Goal: Share content: Share content

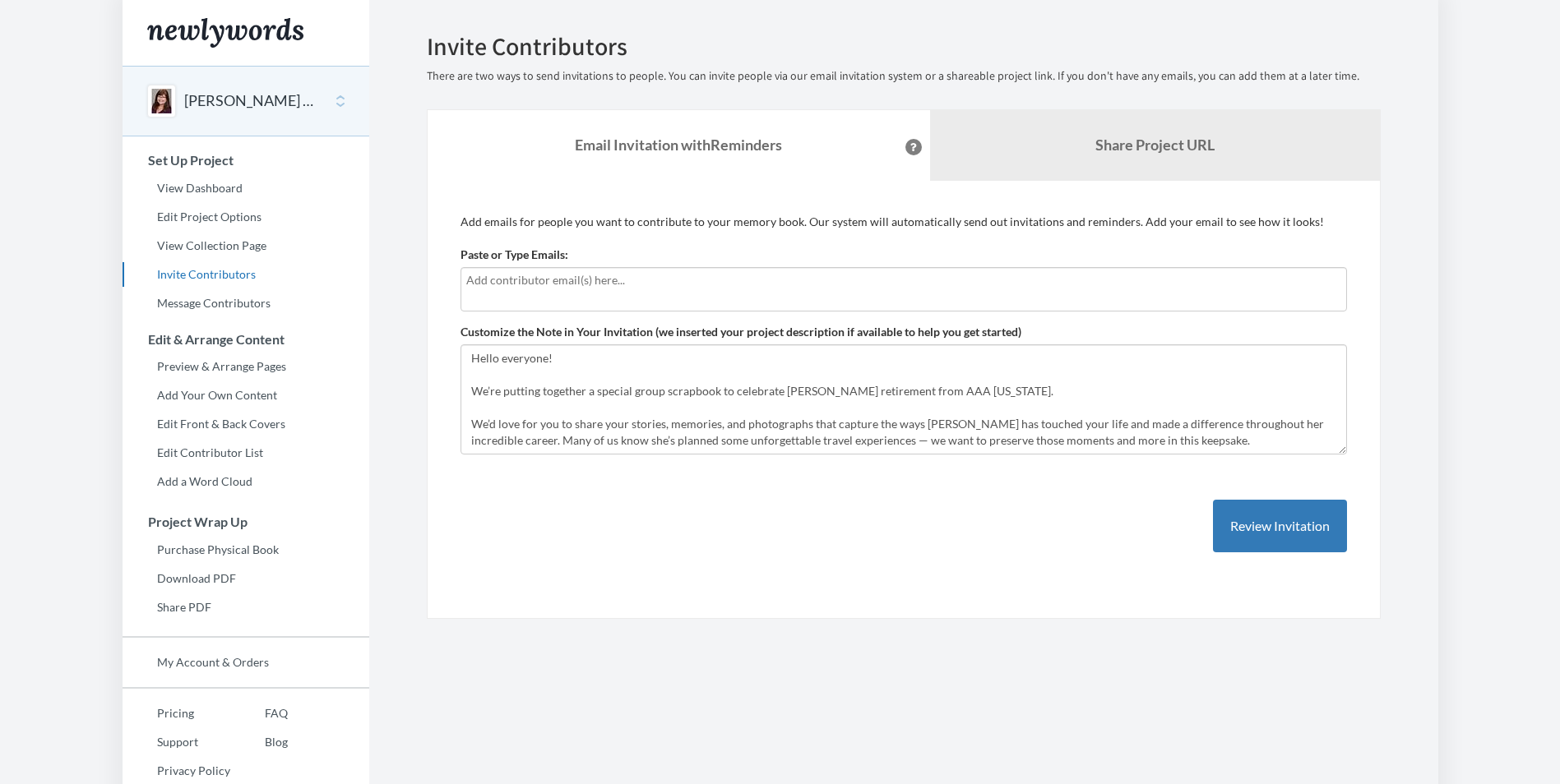
click at [524, 280] on input "text" at bounding box center [904, 280] width 875 height 18
type input "[PERSON_NAME][EMAIL_ADDRESS][PERSON_NAME][DOMAIN_NAME]"
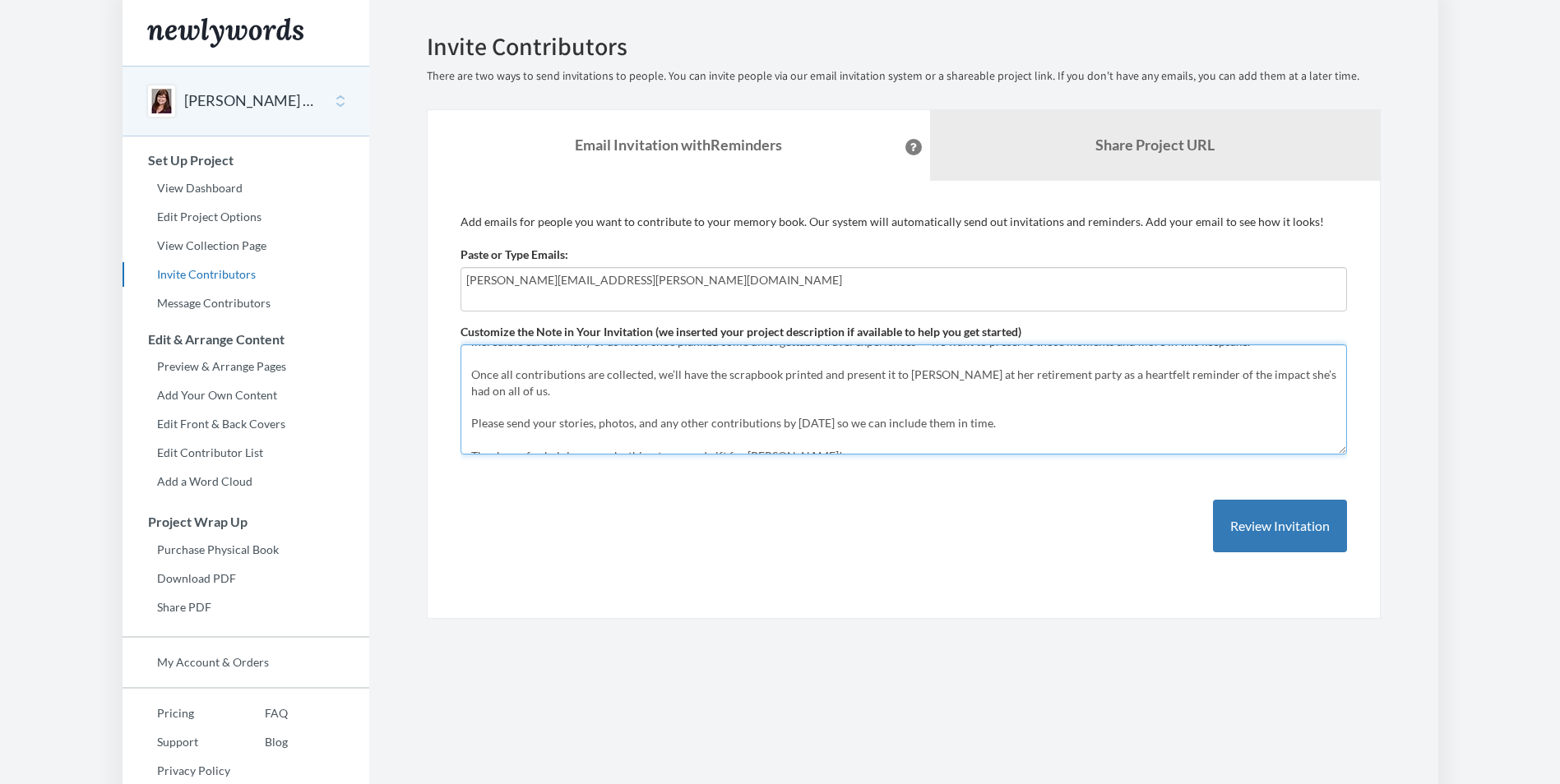
scroll to position [115, 0]
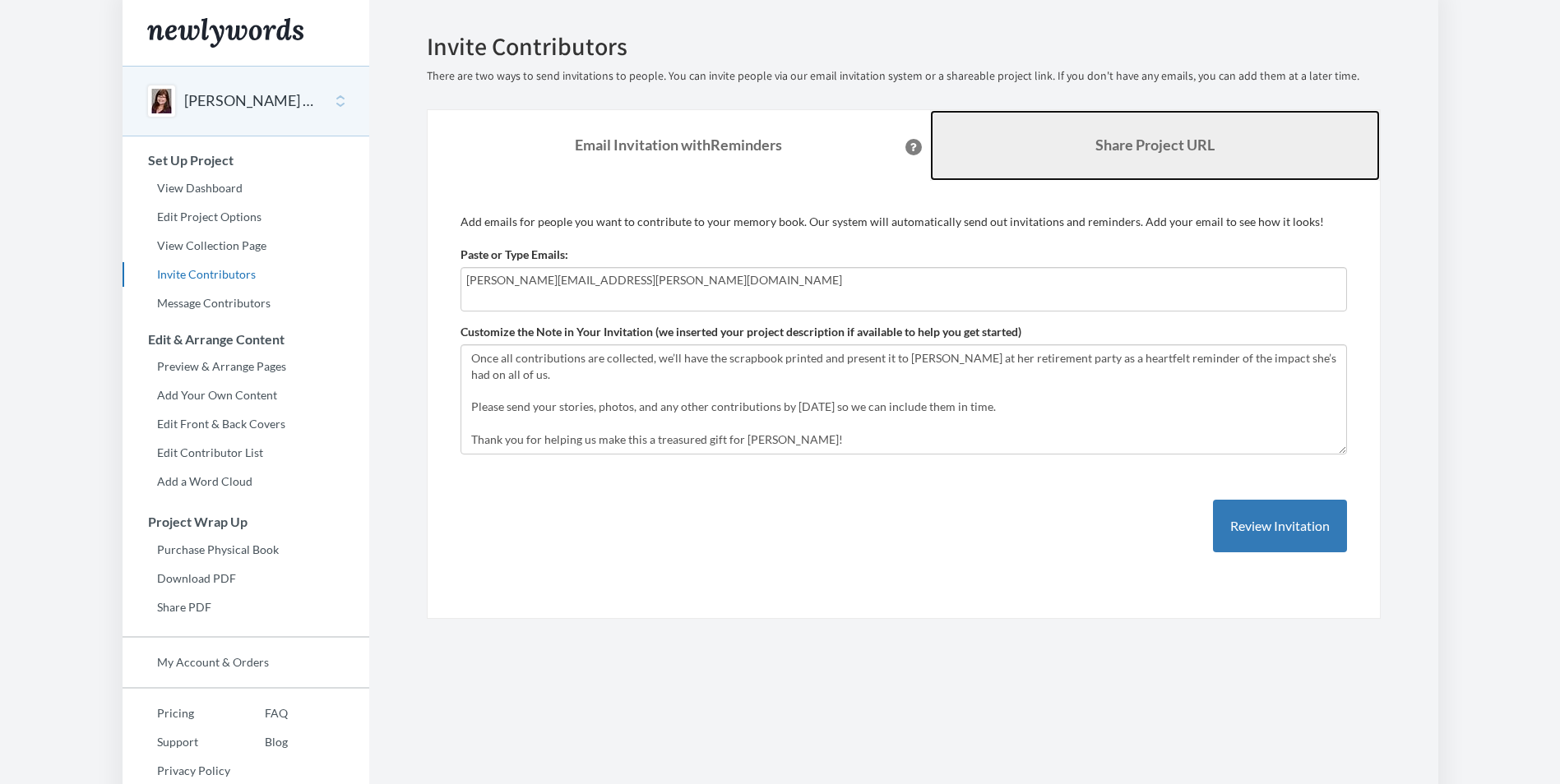
click at [1156, 142] on b "Share Project URL" at bounding box center [1154, 144] width 119 height 18
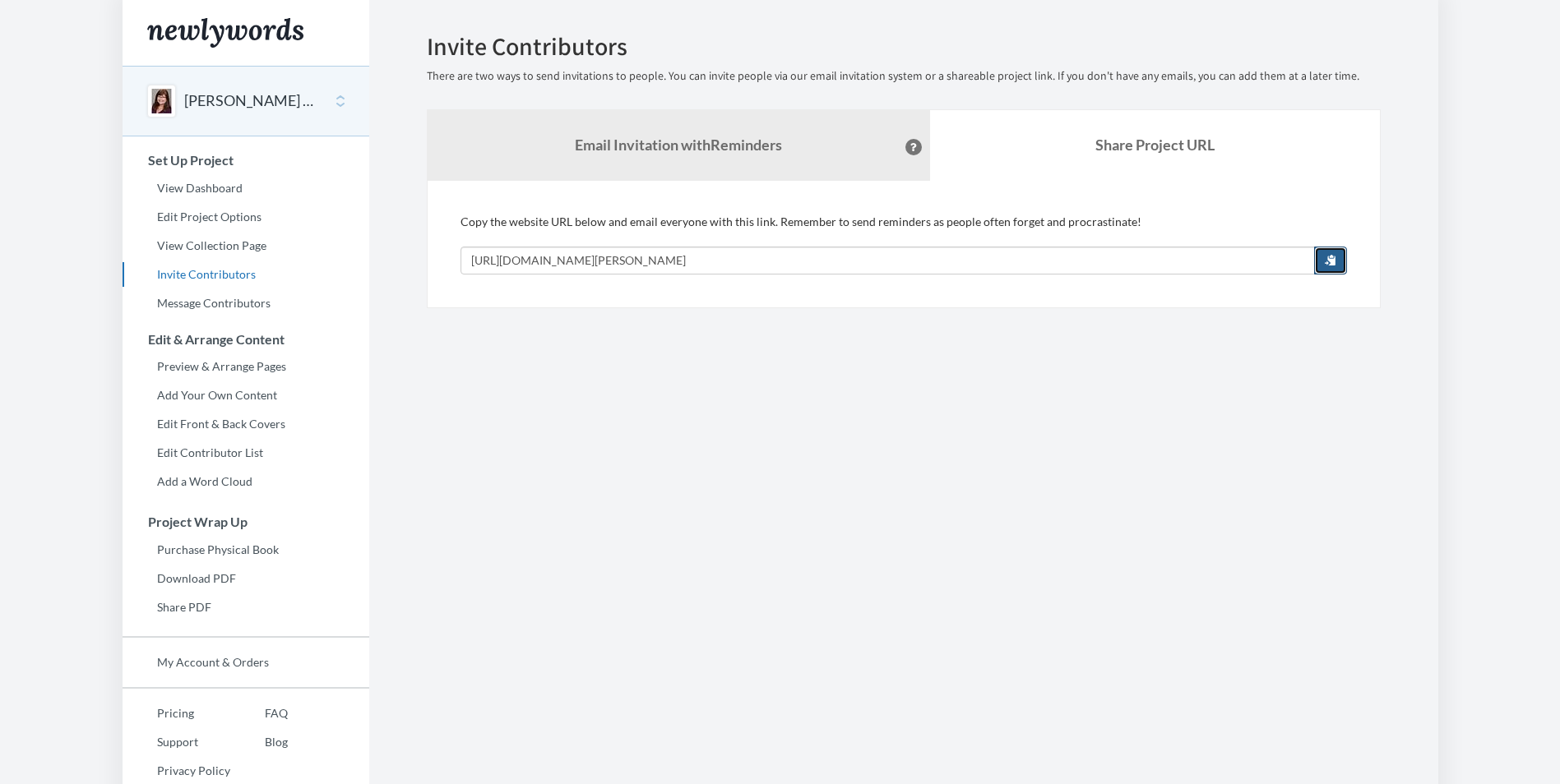
click at [1329, 261] on span "button" at bounding box center [1330, 260] width 11 height 11
click at [824, 254] on input "[URL][DOMAIN_NAME][PERSON_NAME]" at bounding box center [887, 260] width 855 height 28
drag, startPoint x: 773, startPoint y: 261, endPoint x: 416, endPoint y: 265, distance: 357.0
click at [416, 265] on div "Emails have been sent! Invite Contributors There are two ways to send invitatio…" at bounding box center [904, 170] width 979 height 275
drag, startPoint x: 583, startPoint y: 259, endPoint x: 483, endPoint y: 348, distance: 133.9
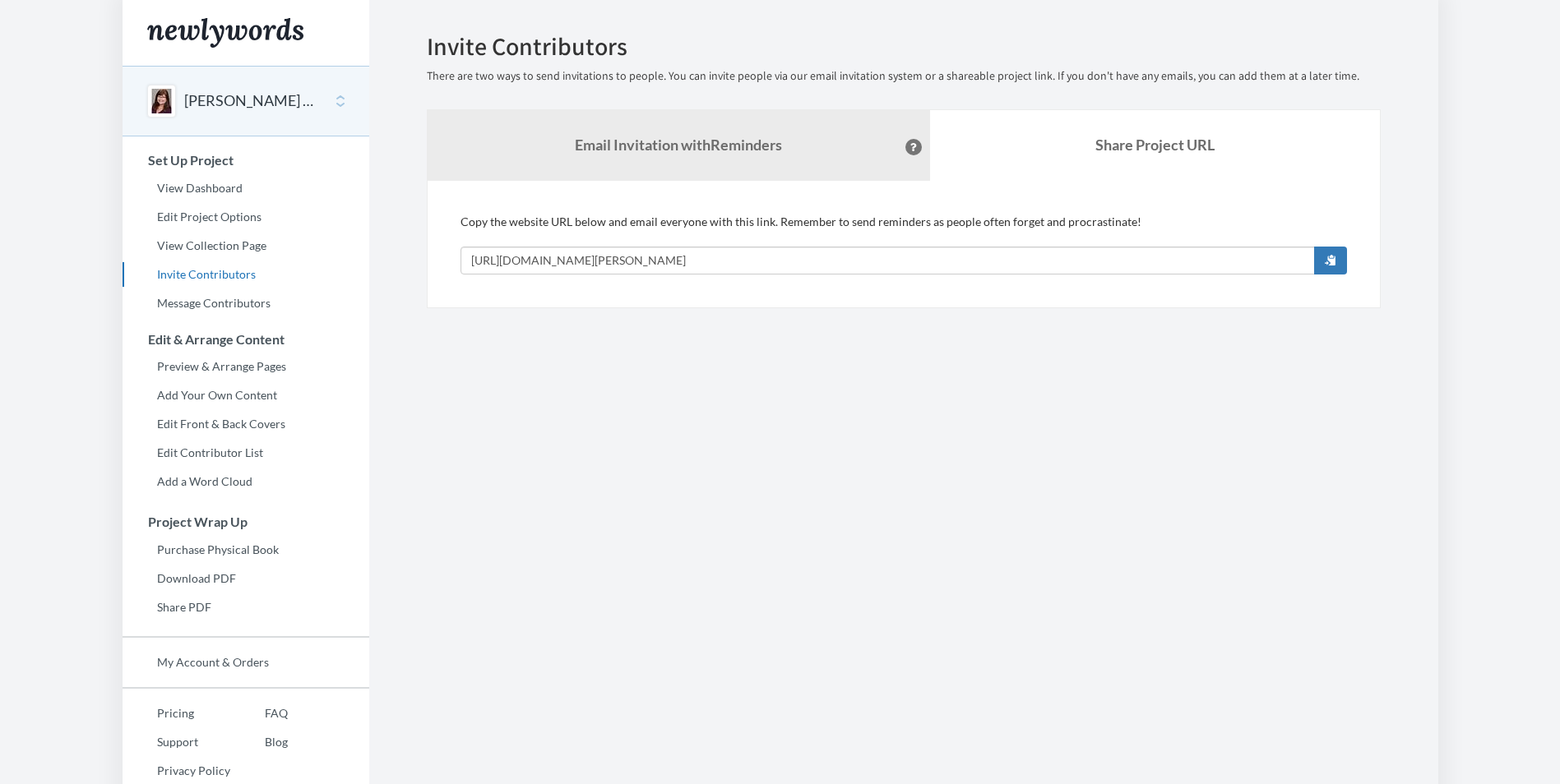
click at [483, 348] on section "Emails have been sent! Invite Contributors There are two ways to send invitatio…" at bounding box center [903, 408] width 1069 height 817
click at [779, 260] on input "[URL][DOMAIN_NAME][PERSON_NAME]" at bounding box center [887, 260] width 855 height 28
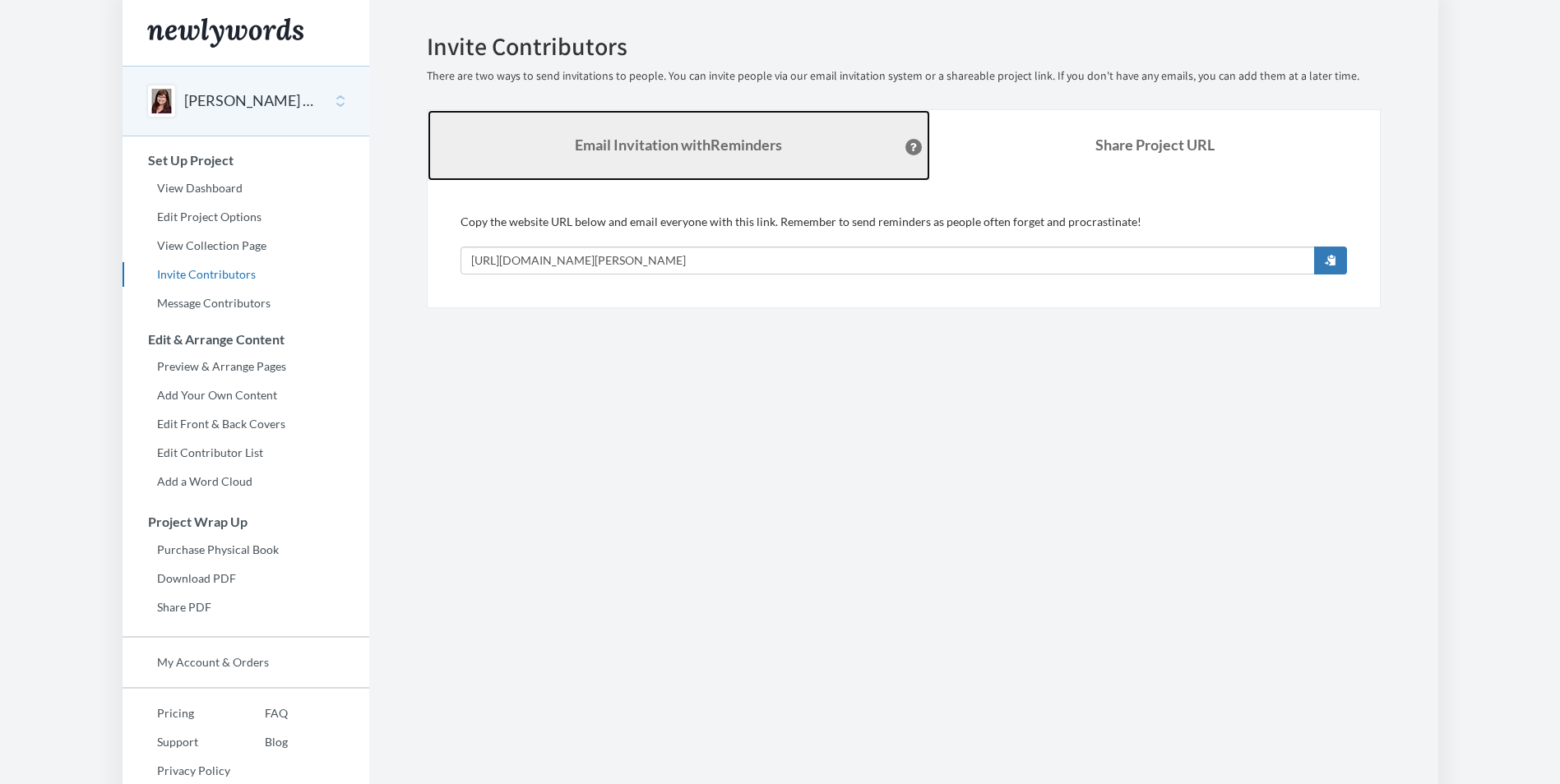
click at [700, 144] on strong "Email Invitation with Reminders" at bounding box center [678, 144] width 207 height 18
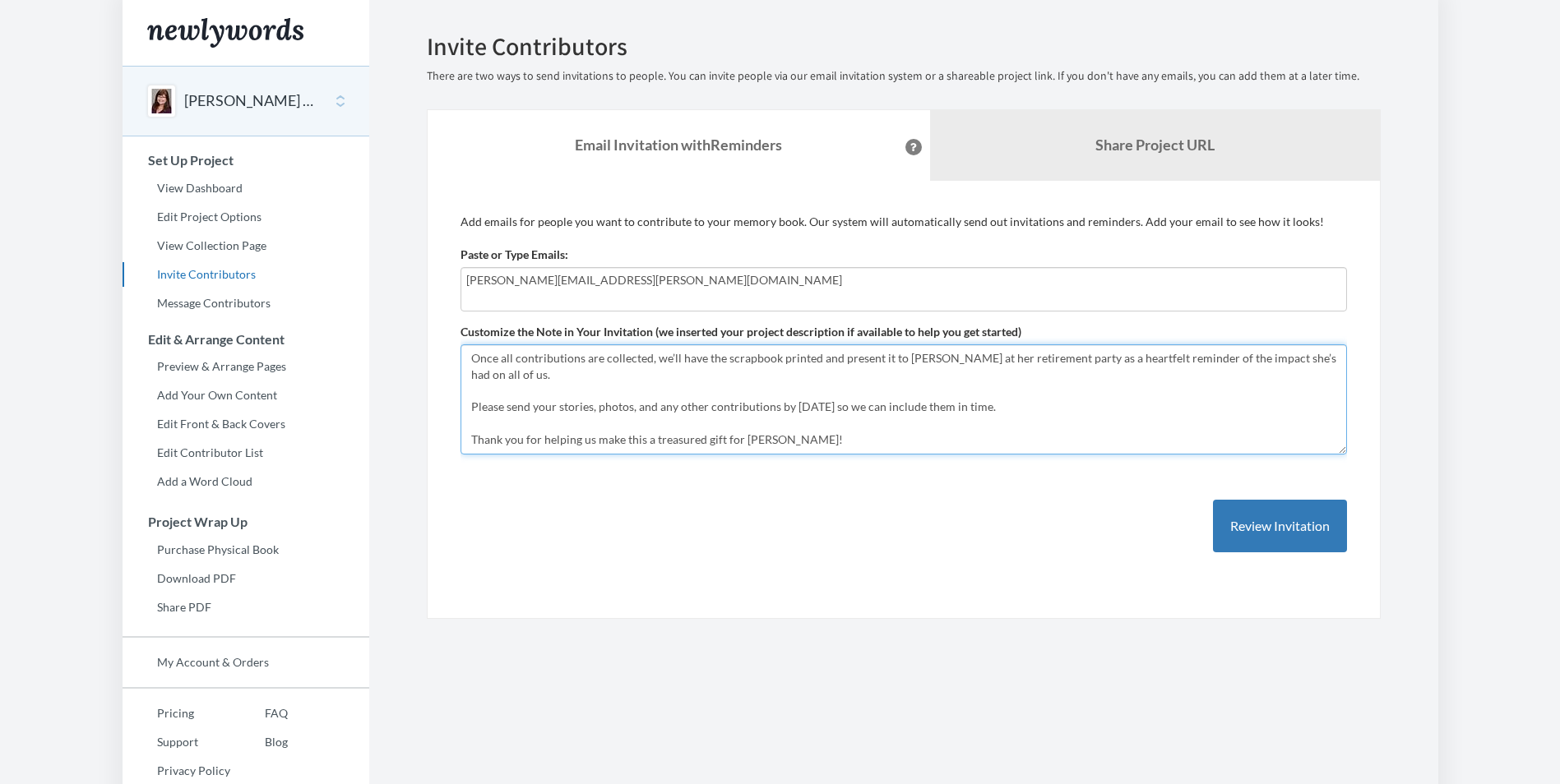
drag, startPoint x: 587, startPoint y: 377, endPoint x: 844, endPoint y: 576, distance: 325.0
click at [844, 576] on div "Add emails for people you want to contribute to your memory book. Our system wi…" at bounding box center [903, 399] width 887 height 372
drag, startPoint x: 982, startPoint y: 662, endPoint x: 997, endPoint y: 659, distance: 15.3
click at [985, 661] on section "Emails have been sent! Invite Contributors There are two ways to send invitatio…" at bounding box center [903, 408] width 1069 height 817
click at [166, 185] on link "View Dashboard" at bounding box center [246, 188] width 247 height 25
